Goal: Check status

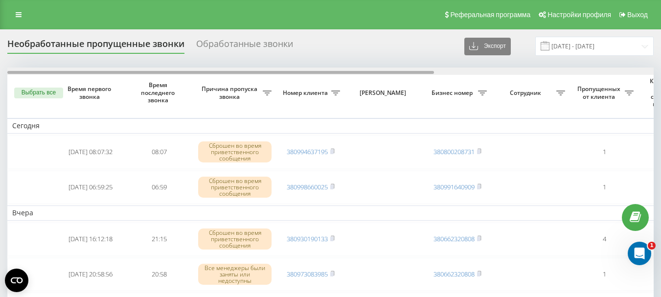
drag, startPoint x: 314, startPoint y: 71, endPoint x: 66, endPoint y: 63, distance: 248.7
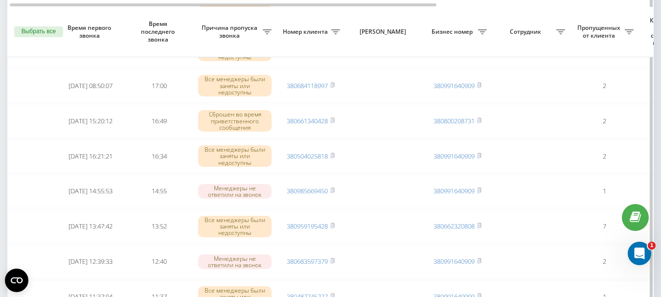
scroll to position [536, 0]
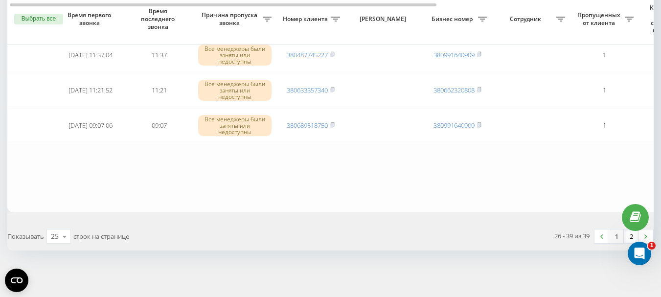
click at [613, 238] on link "1" at bounding box center [616, 236] width 15 height 14
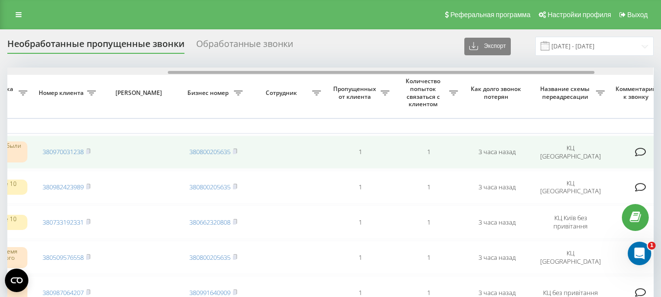
drag, startPoint x: 311, startPoint y: 72, endPoint x: 459, endPoint y: 163, distance: 173.6
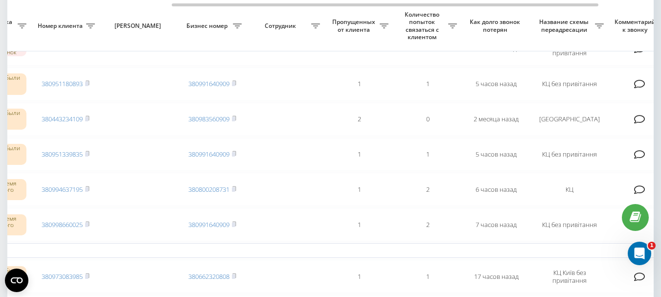
scroll to position [391, 0]
